Goal: Task Accomplishment & Management: Use online tool/utility

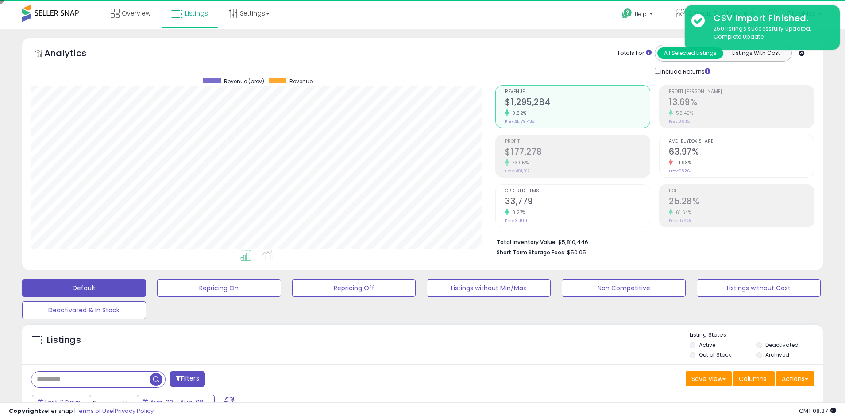
scroll to position [182, 465]
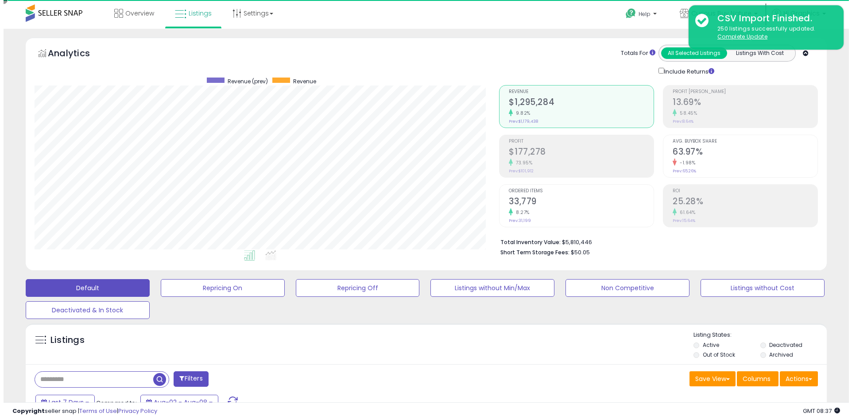
scroll to position [182, 465]
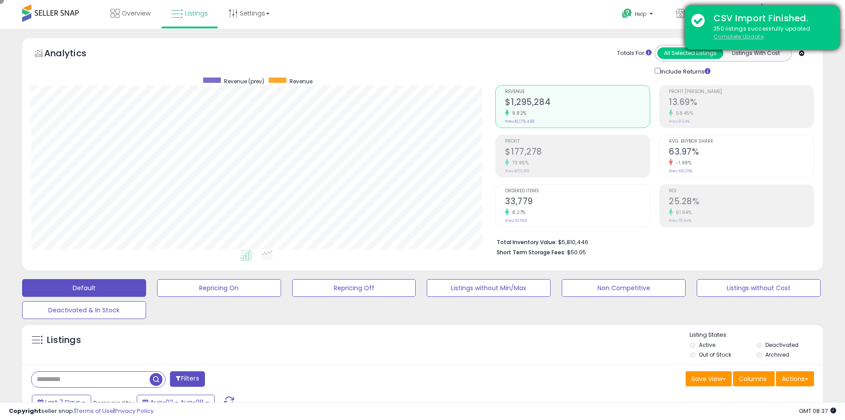
click at [739, 36] on u "Complete Update" at bounding box center [739, 37] width 50 height 8
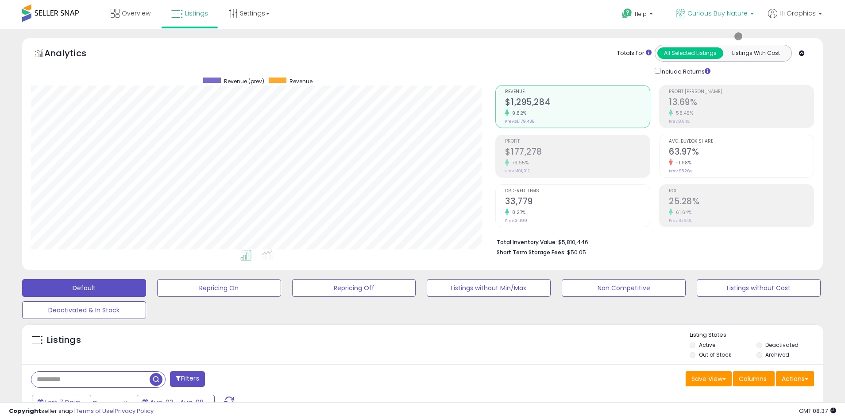
click at [720, 13] on span "Curious Buy Nature" at bounding box center [718, 13] width 60 height 9
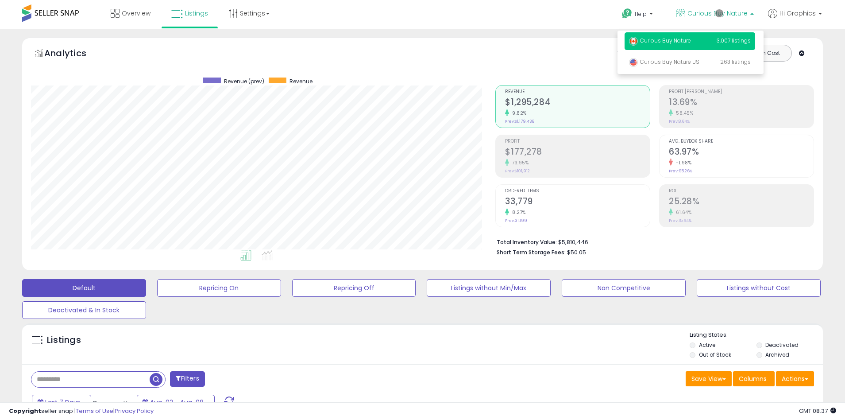
click at [692, 42] on p "Curious Buy Nature 3,007 listings" at bounding box center [690, 41] width 131 height 18
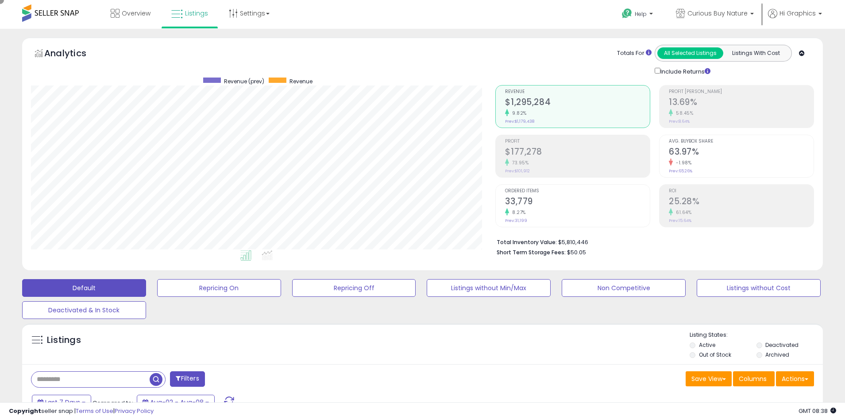
scroll to position [168, 0]
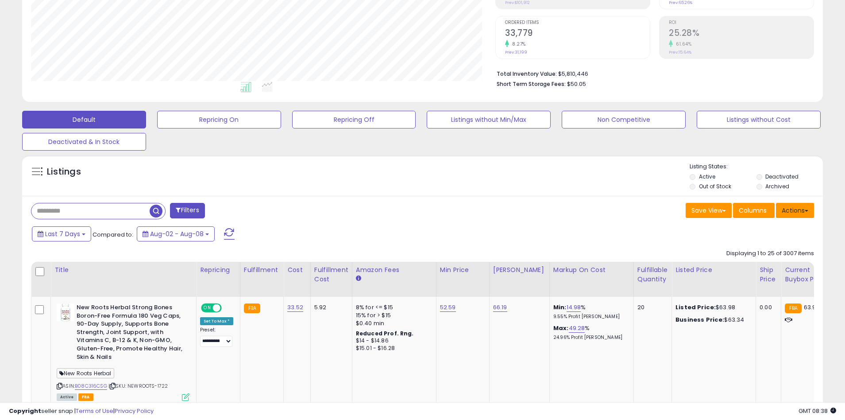
click at [795, 210] on button "Actions" at bounding box center [795, 210] width 38 height 15
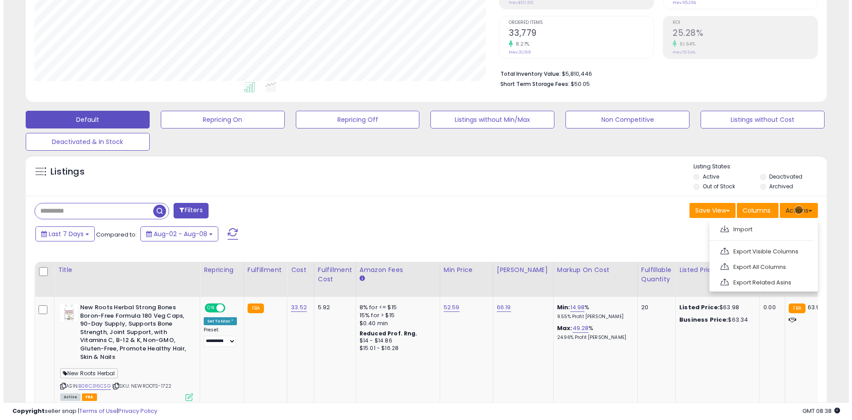
scroll to position [187, 0]
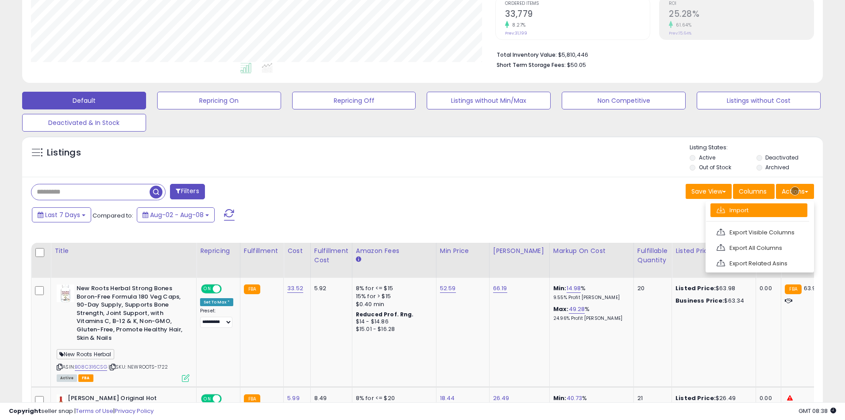
click at [759, 210] on link "Import" at bounding box center [759, 210] width 97 height 14
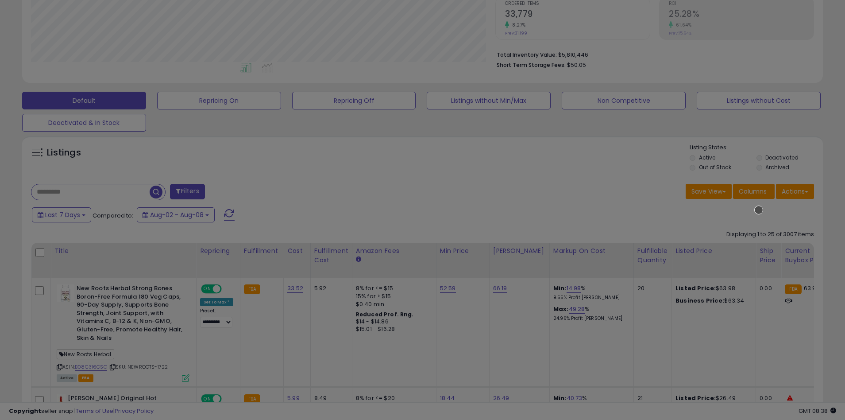
scroll to position [182, 469]
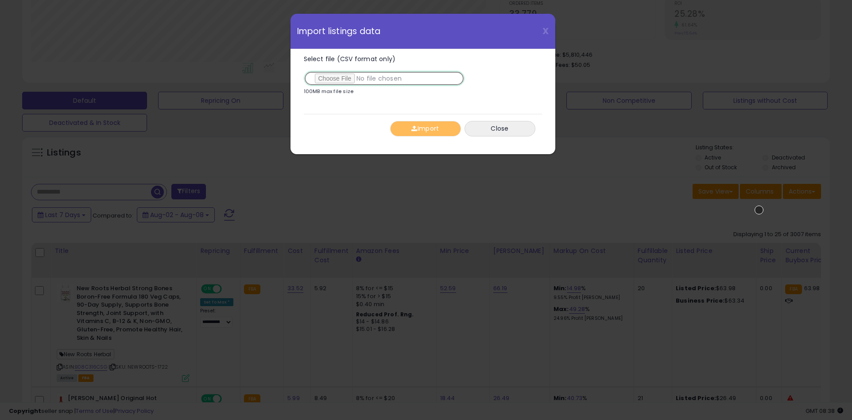
click at [382, 78] on input "Select file (CSV format only)" at bounding box center [384, 78] width 161 height 15
type input "**********"
click at [425, 128] on button "Import" at bounding box center [425, 129] width 71 height 16
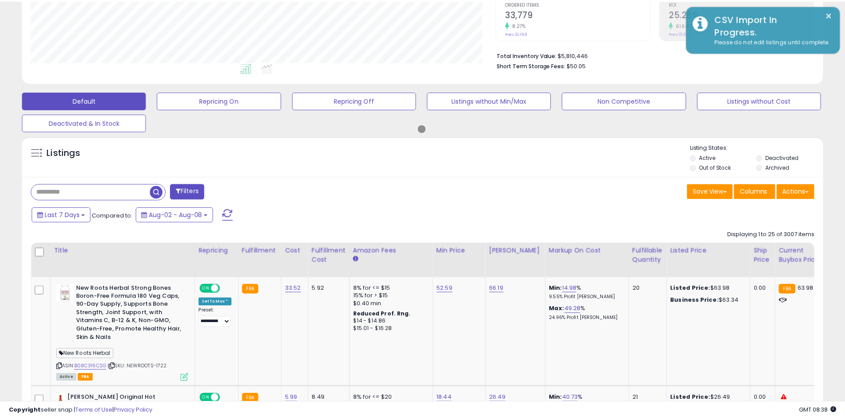
scroll to position [442679, 442396]
